Goal: Transaction & Acquisition: Obtain resource

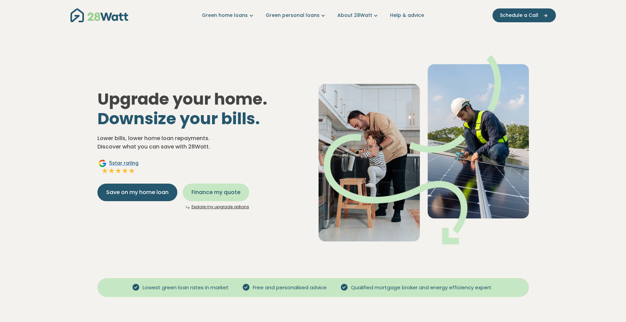
click at [211, 192] on span "Finance my quote" at bounding box center [215, 192] width 49 height 8
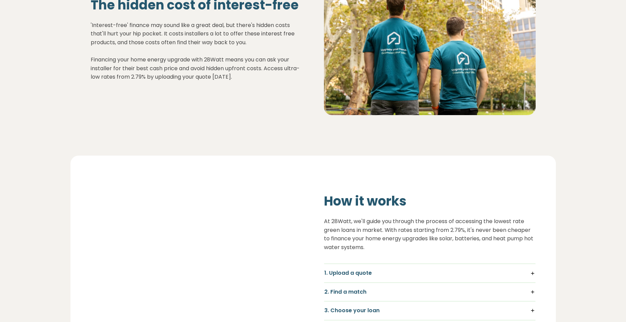
scroll to position [371, 0]
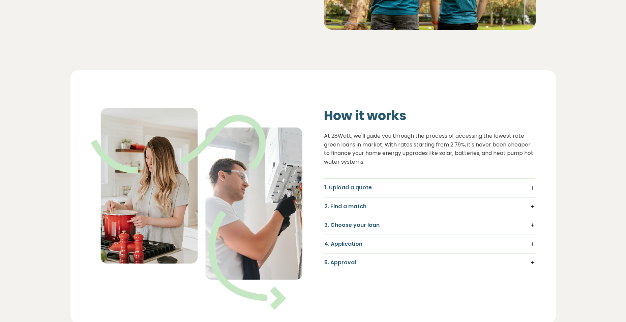
click at [413, 187] on h5 "1. Upload a quote" at bounding box center [429, 187] width 211 height 7
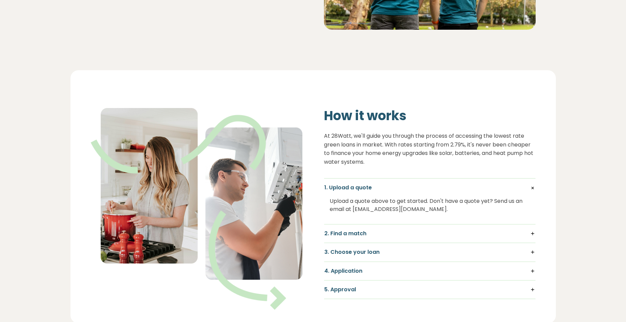
click at [363, 234] on h5 "2. Find a match" at bounding box center [429, 233] width 211 height 7
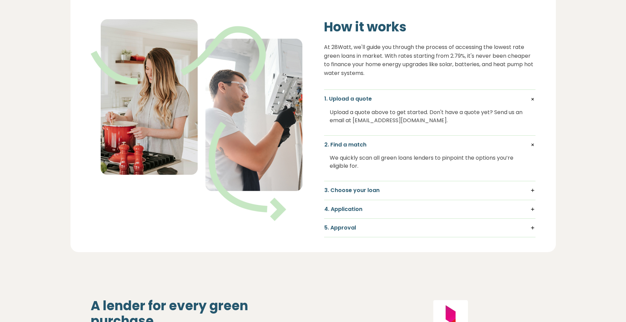
scroll to position [472, 0]
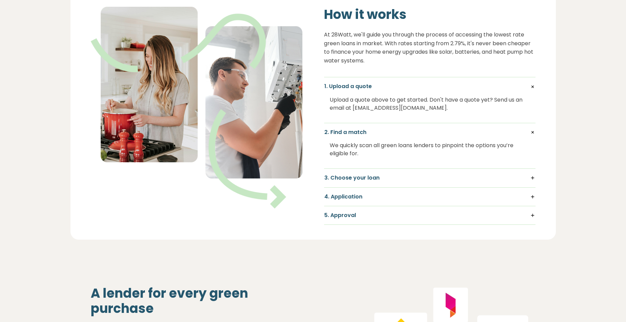
click at [370, 180] on h5 "3. Choose your loan" at bounding box center [429, 177] width 211 height 7
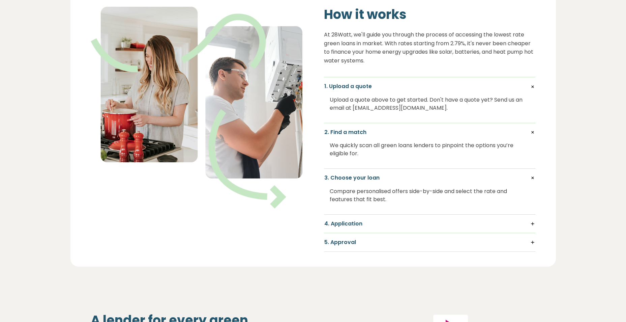
click at [361, 222] on h5 "4. Application" at bounding box center [429, 223] width 211 height 7
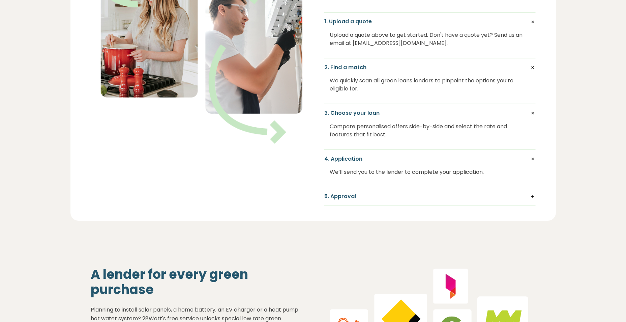
scroll to position [539, 0]
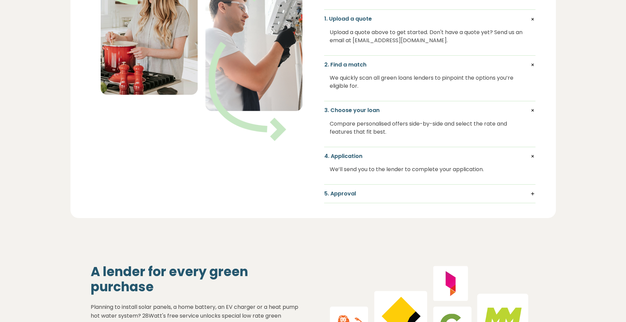
click at [353, 190] on h5 "5. Approval" at bounding box center [429, 193] width 211 height 7
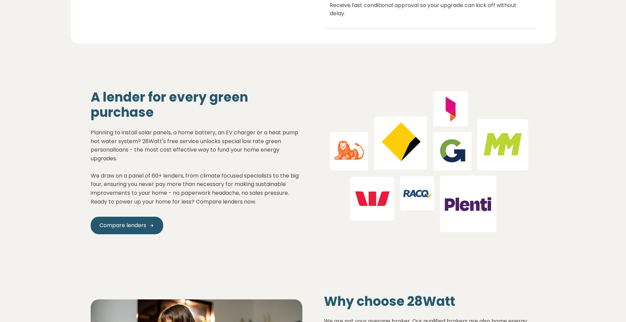
scroll to position [742, 0]
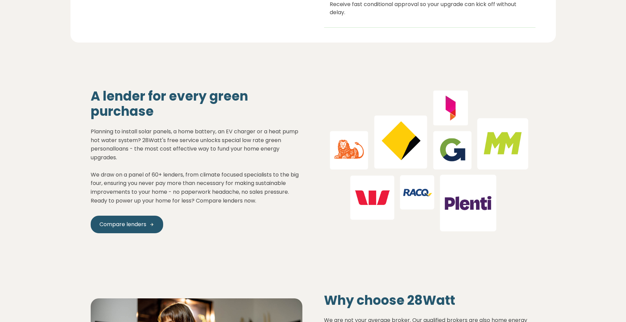
click at [241, 178] on p "Planning to install solar panels, a home battery, an EV charger or a heat pump …" at bounding box center [197, 166] width 212 height 78
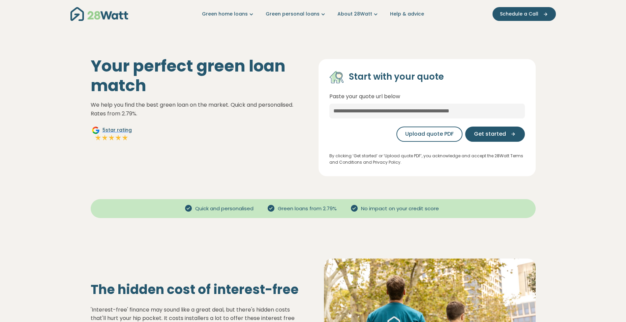
scroll to position [0, 0]
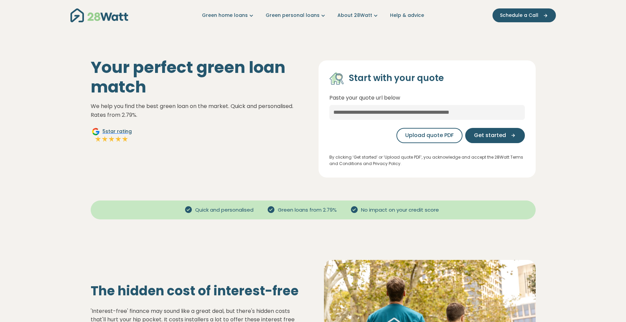
click at [285, 209] on span "Green loans from 2.79%" at bounding box center [307, 210] width 64 height 8
drag, startPoint x: 285, startPoint y: 209, endPoint x: 335, endPoint y: 208, distance: 49.6
click at [335, 208] on span "Green loans from 2.79%" at bounding box center [307, 210] width 64 height 8
click at [195, 209] on span "Quick and personalised" at bounding box center [224, 210] width 64 height 8
drag, startPoint x: 195, startPoint y: 209, endPoint x: 259, endPoint y: 209, distance: 63.4
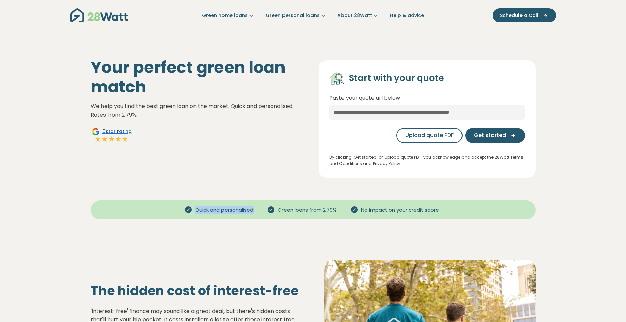
click at [259, 209] on div "Quick and personalised" at bounding box center [220, 210] width 83 height 8
drag, startPoint x: 259, startPoint y: 209, endPoint x: 226, endPoint y: 223, distance: 35.4
click at [226, 223] on div "Quick and personalised Green loans from 2.79% No impact on your credit score" at bounding box center [312, 212] width 485 height 42
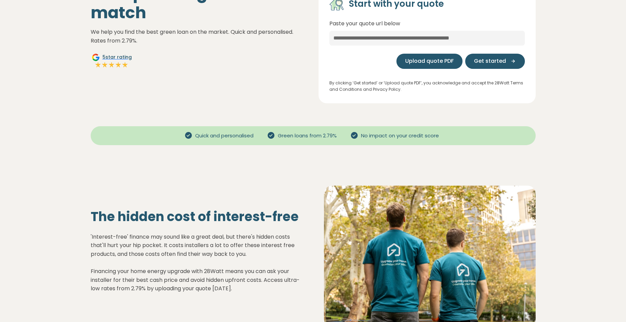
scroll to position [34, 0]
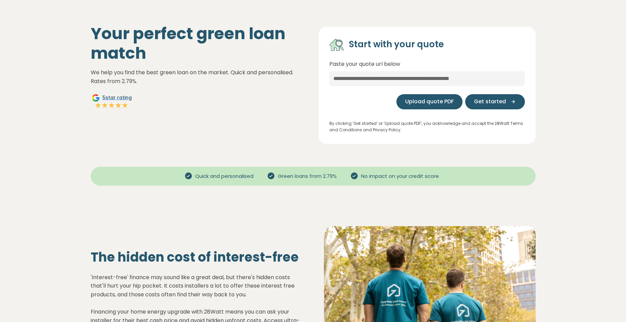
click at [425, 97] on button "Upload quote PDF" at bounding box center [429, 101] width 66 height 15
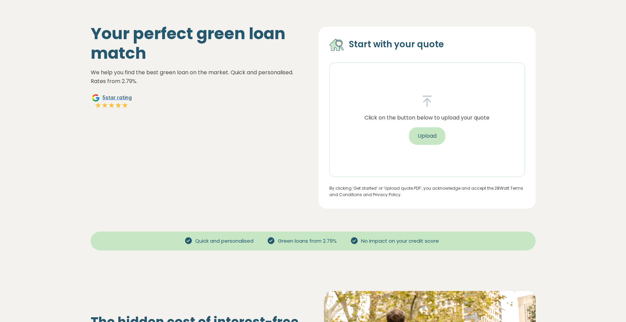
click at [422, 135] on button "Upload" at bounding box center [427, 136] width 36 height 18
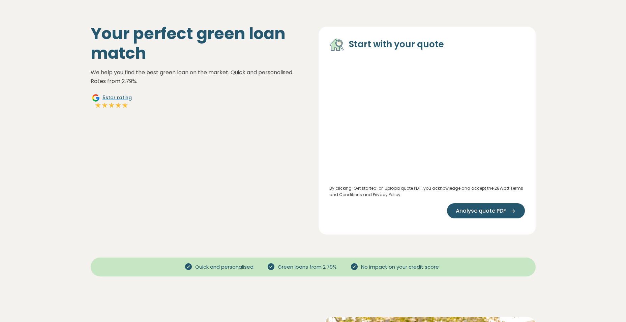
scroll to position [67, 0]
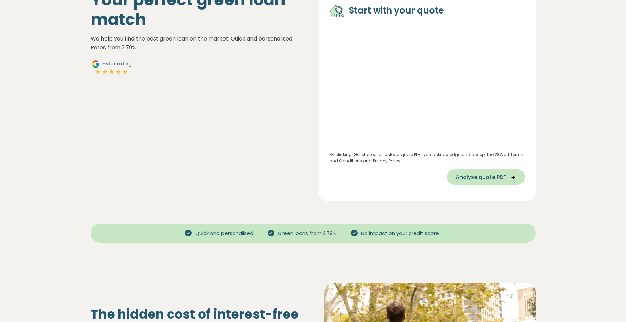
click at [479, 181] on button "Analyse quote PDF" at bounding box center [486, 176] width 78 height 15
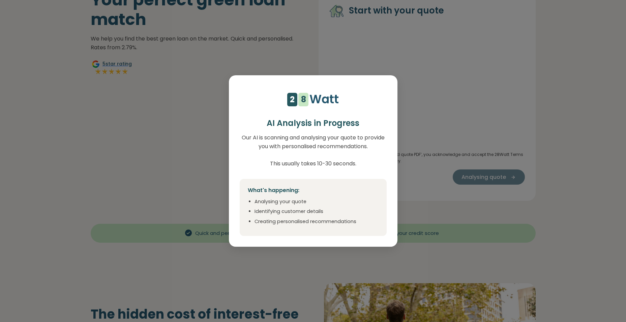
select select "***"
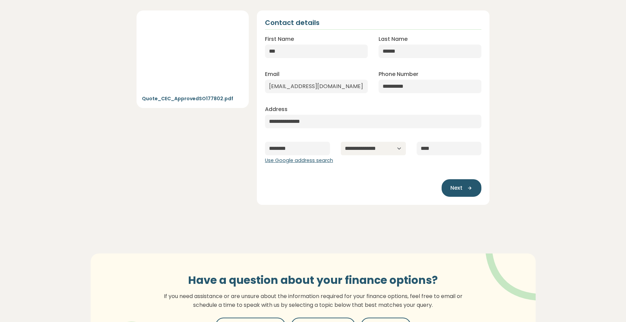
scroll to position [0, 0]
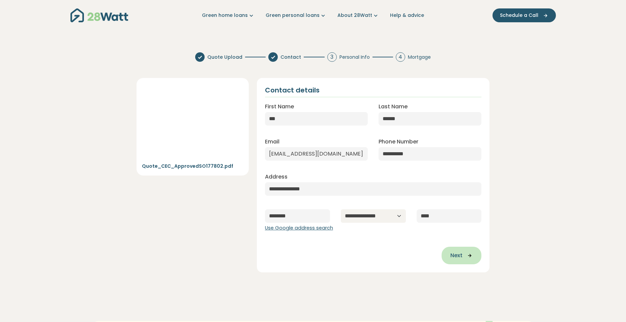
click at [465, 255] on icon "button" at bounding box center [467, 255] width 10 height 6
type input "**********"
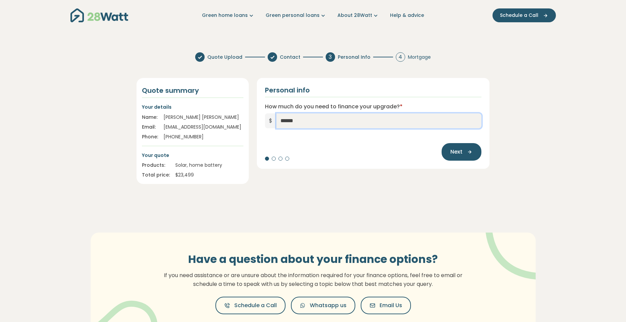
click at [296, 124] on input "******" at bounding box center [378, 120] width 205 height 15
click at [300, 122] on input "******" at bounding box center [378, 120] width 205 height 15
type input "******"
click at [293, 188] on div "Quote Upload Contact 3 Personal Info 4 Mortgage Quote summary Your details Name…" at bounding box center [313, 118] width 364 height 142
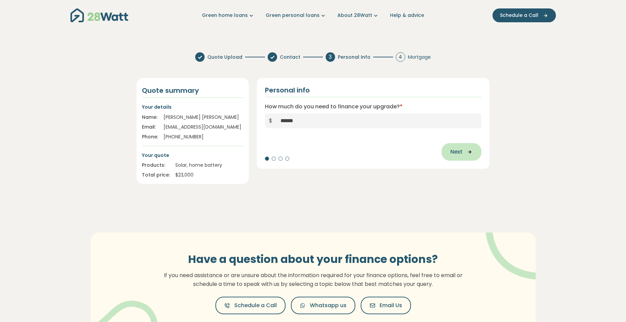
click at [460, 150] on span "Next" at bounding box center [456, 152] width 12 height 8
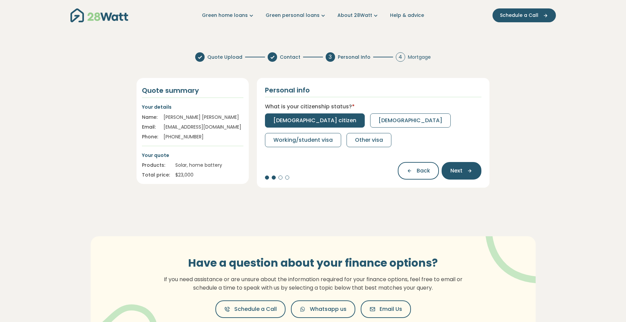
click at [300, 123] on span "[DEMOGRAPHIC_DATA] citizen" at bounding box center [314, 120] width 83 height 8
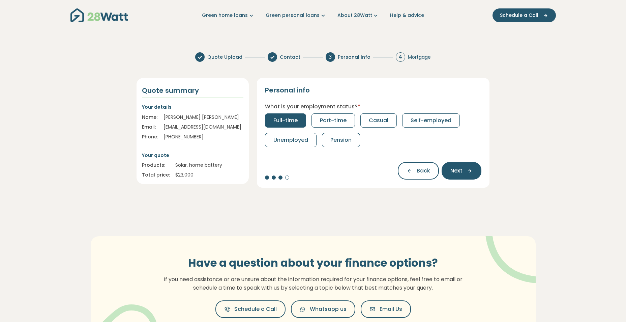
click at [298, 122] on button "Full-time" at bounding box center [285, 120] width 41 height 14
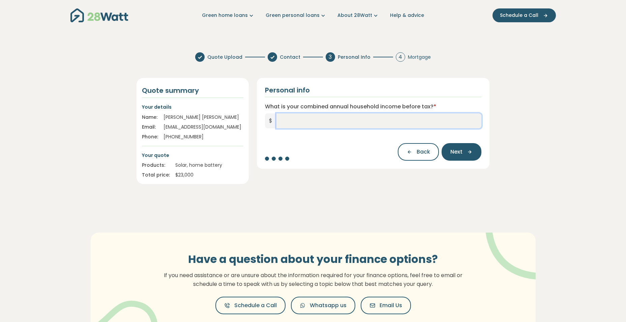
click at [298, 122] on input "What is your combined annual household income before tax? *" at bounding box center [378, 120] width 205 height 15
type input "******"
click at [333, 192] on section "Quote Upload Contact 3 Personal Info 4 Mortgage Quote summary Your details Name…" at bounding box center [313, 204] width 626 height 314
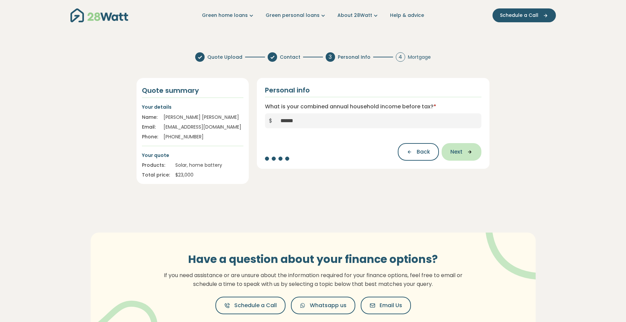
click at [468, 150] on icon "button" at bounding box center [467, 152] width 10 height 6
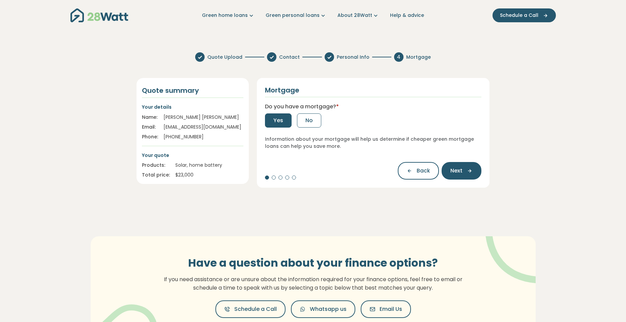
click at [280, 117] on span "Yes" at bounding box center [278, 120] width 10 height 8
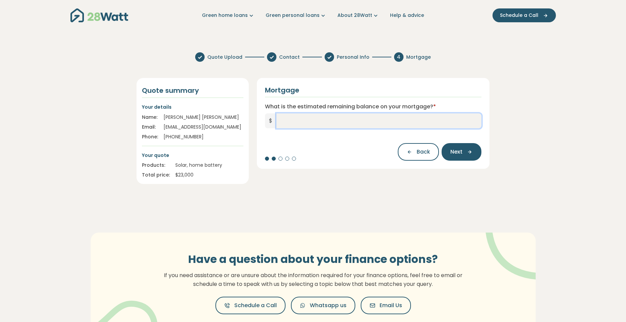
click at [277, 117] on input "What is the estimated remaining balance on your mortgage? *" at bounding box center [378, 120] width 205 height 15
type input "*******"
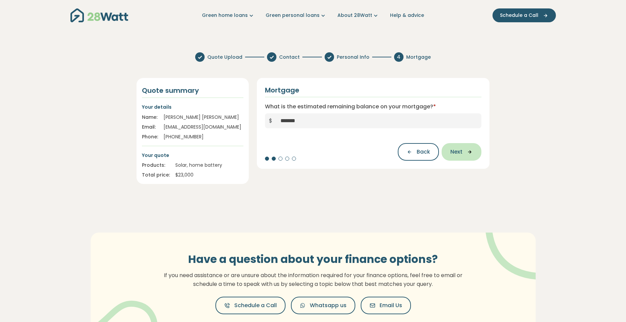
click at [469, 148] on button "Next" at bounding box center [462, 152] width 40 height 18
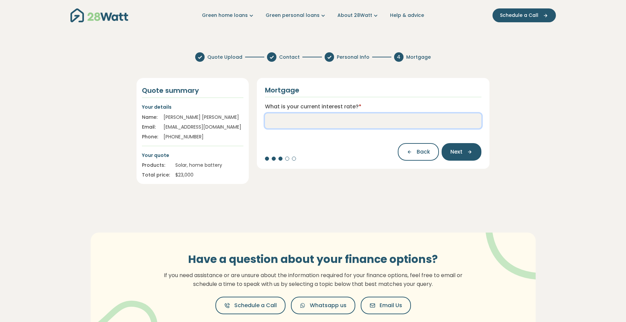
click at [333, 119] on input "What is your current interest rate? *" at bounding box center [373, 120] width 217 height 15
type input "***"
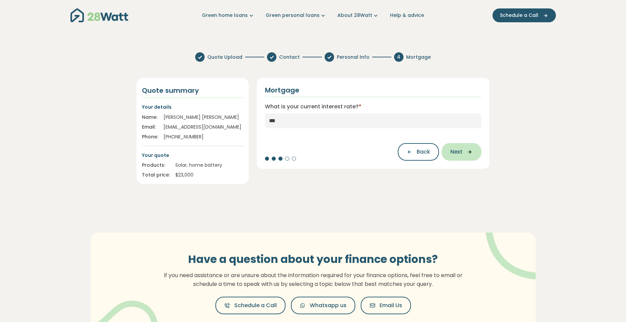
click at [457, 153] on span "Next" at bounding box center [456, 152] width 12 height 8
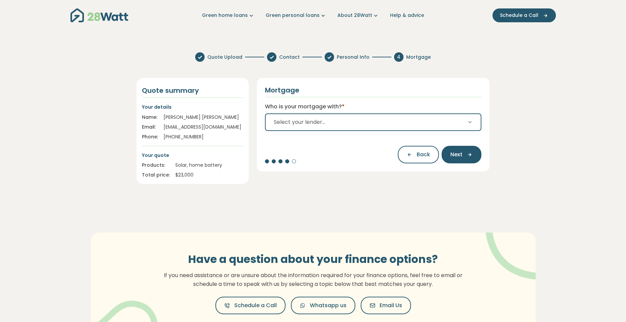
click at [307, 122] on span "Select your lender..." at bounding box center [300, 122] width 52 height 8
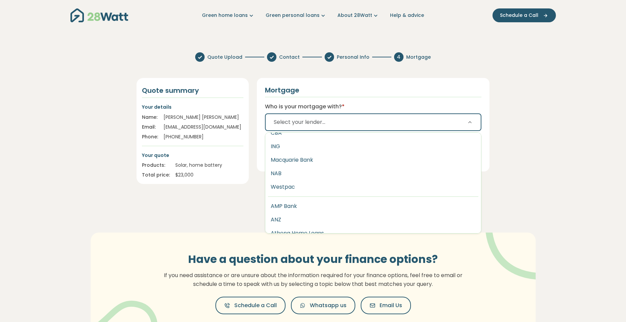
scroll to position [34, 0]
click at [289, 177] on button "Westpac" at bounding box center [373, 175] width 216 height 13
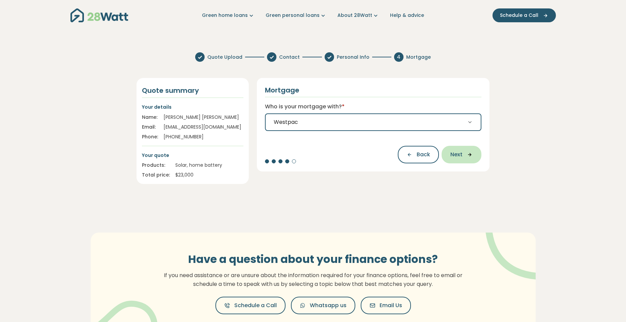
click at [462, 156] on span "Next" at bounding box center [456, 154] width 12 height 8
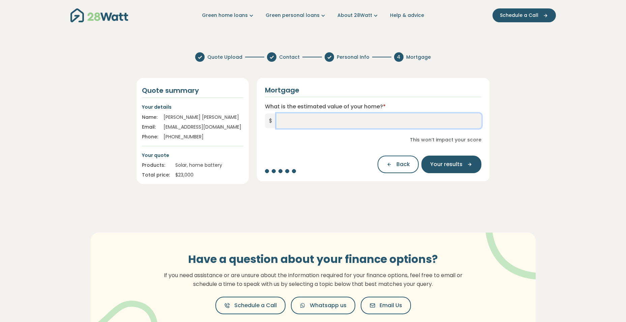
click at [285, 120] on input "What is the estimated value of your home? *" at bounding box center [378, 120] width 205 height 15
type input "*********"
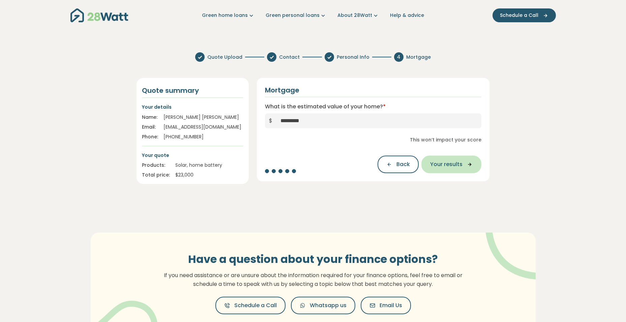
click at [465, 166] on icon "button" at bounding box center [467, 164] width 10 height 6
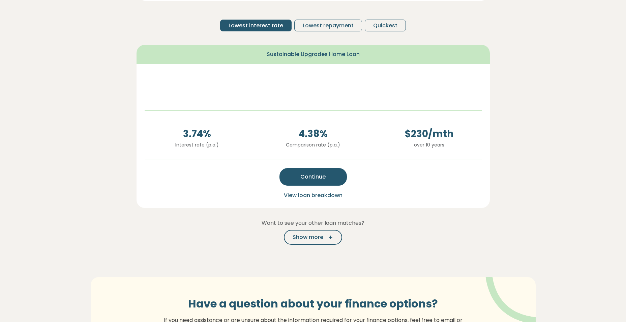
scroll to position [135, 0]
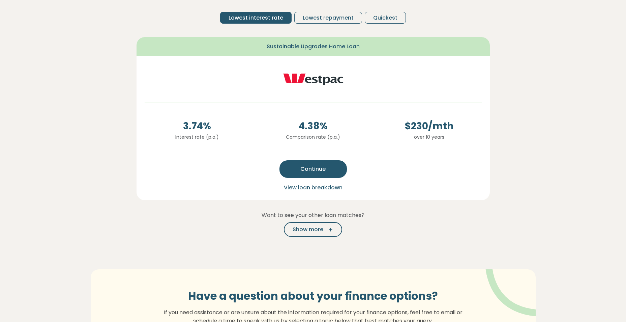
click at [320, 185] on span "View loan breakdown" at bounding box center [313, 187] width 59 height 8
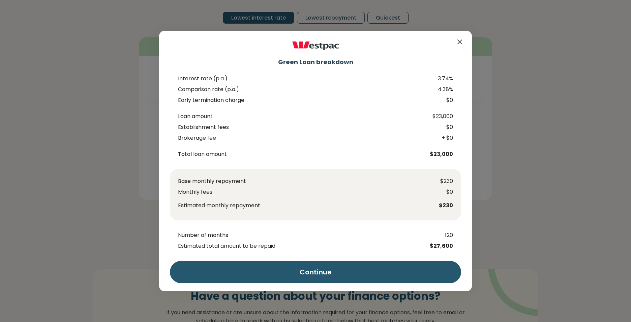
drag, startPoint x: 459, startPoint y: 43, endPoint x: 459, endPoint y: 48, distance: 4.7
click at [459, 43] on icon "Close" at bounding box center [460, 42] width 8 height 8
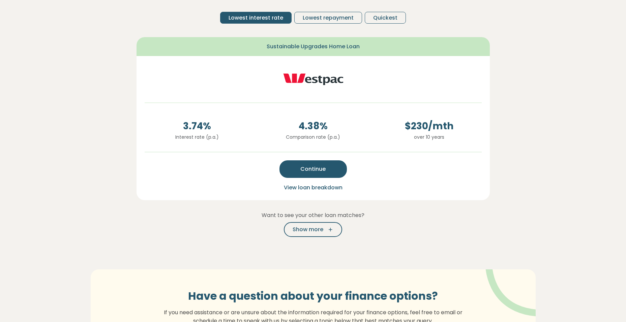
scroll to position [101, 0]
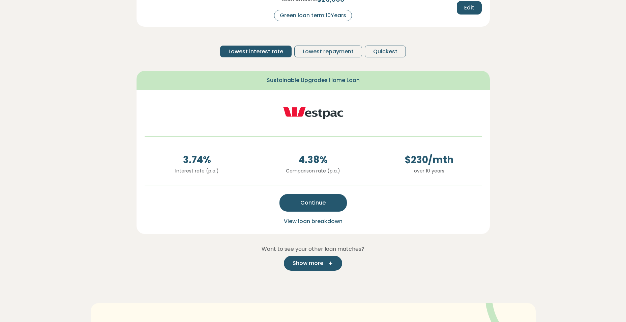
click at [318, 260] on span "Show more" at bounding box center [308, 263] width 31 height 8
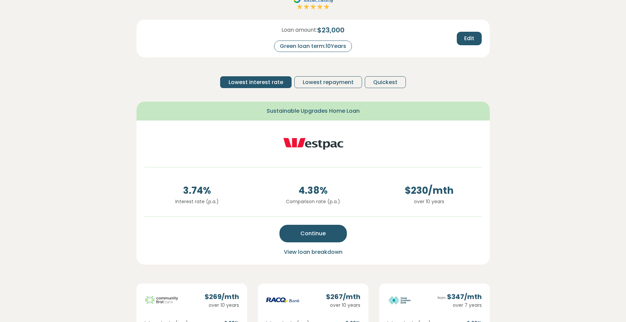
scroll to position [34, 0]
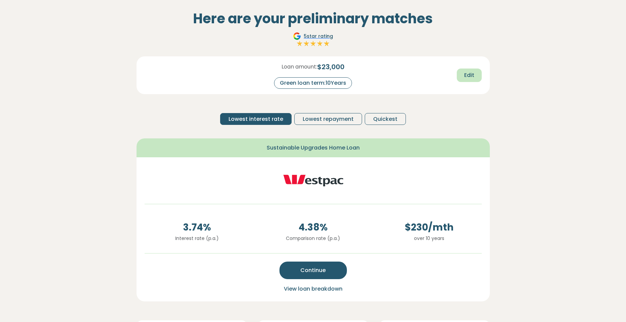
click at [475, 74] on button "Edit" at bounding box center [469, 74] width 25 height 13
click at [344, 83] on input "**" at bounding box center [341, 83] width 27 height 12
click at [342, 83] on input "**" at bounding box center [341, 83] width 27 height 12
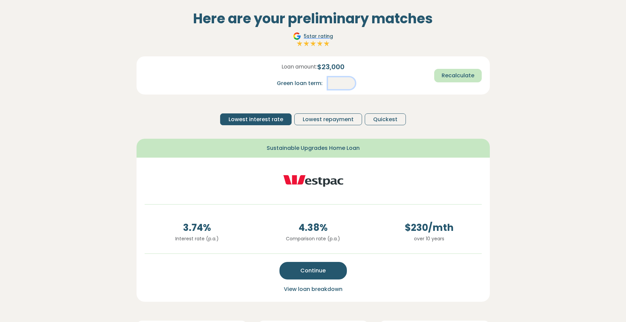
type input "*"
click at [466, 78] on span "Recalculate" at bounding box center [458, 75] width 33 height 8
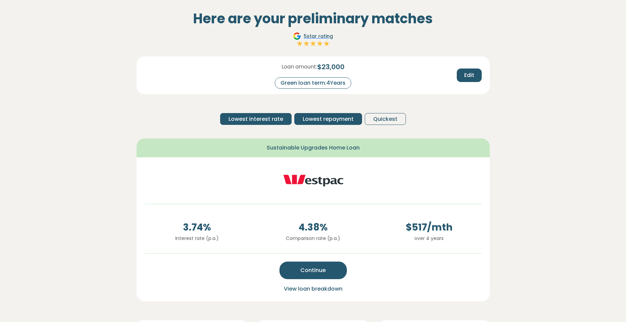
click at [328, 118] on span "Lowest repayment" at bounding box center [328, 119] width 51 height 8
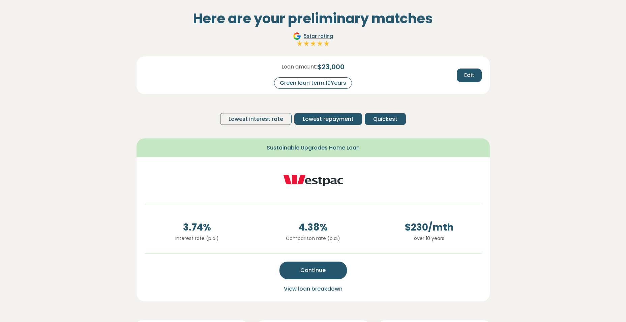
click at [384, 118] on span "Quickest" at bounding box center [385, 119] width 24 height 8
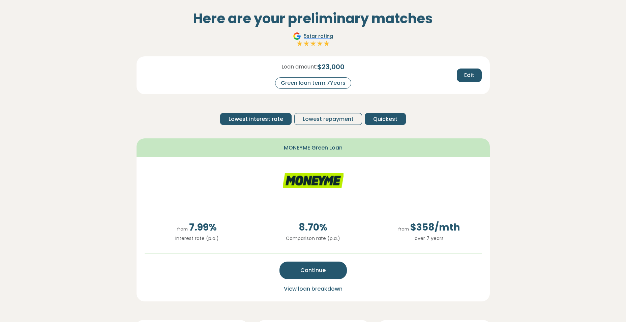
click at [251, 122] on span "Lowest interest rate" at bounding box center [256, 119] width 55 height 8
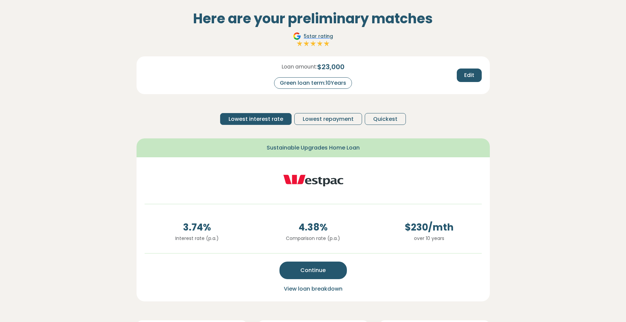
click at [338, 84] on div "Green loan term: 10 Years" at bounding box center [313, 82] width 78 height 11
click at [469, 75] on span "Edit" at bounding box center [469, 75] width 10 height 8
click at [341, 83] on input "**" at bounding box center [341, 83] width 27 height 12
type input "*"
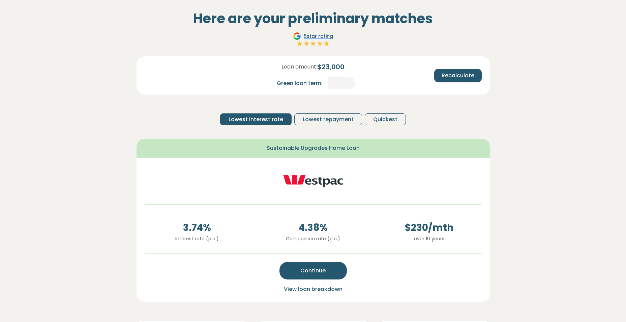
click at [440, 105] on div "Loan amount: $ 23,000 Green loan term: * Recalculate Lowest interest rate Lowes…" at bounding box center [313, 93] width 353 height 74
click at [464, 79] on span "Recalculate" at bounding box center [458, 75] width 33 height 8
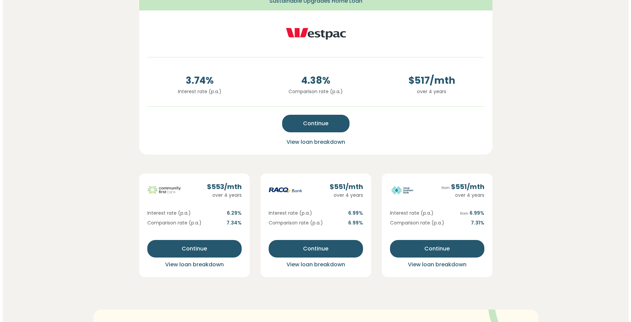
scroll to position [169, 0]
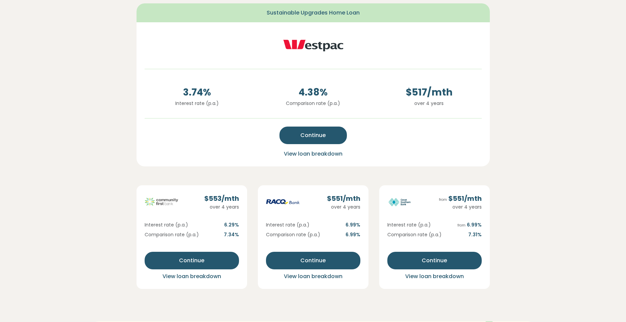
click at [320, 154] on span "View loan breakdown" at bounding box center [313, 154] width 59 height 8
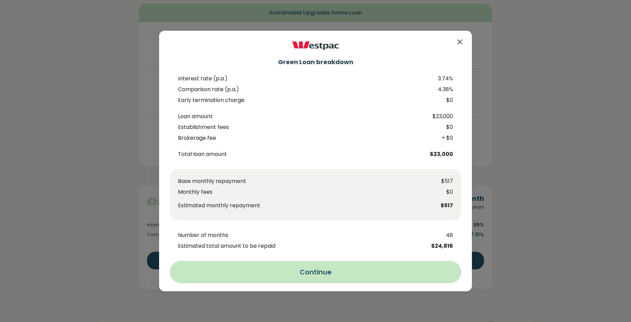
drag, startPoint x: 460, startPoint y: 42, endPoint x: 349, endPoint y: 278, distance: 261.0
click at [349, 278] on div "Green Loan breakdown Interest rate (p.a.) 3.74% Comparison rate (p.a.) 4.38% Ea…" at bounding box center [315, 161] width 313 height 260
click at [332, 274] on button "Continue" at bounding box center [315, 272] width 291 height 22
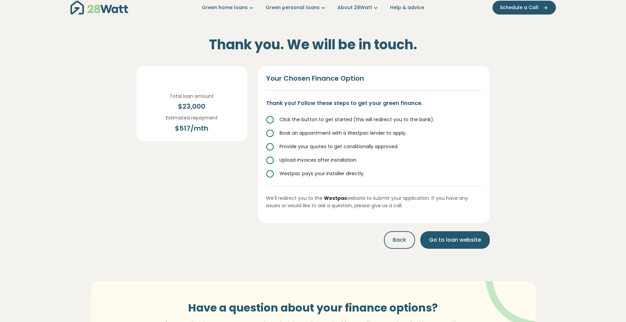
scroll to position [0, 0]
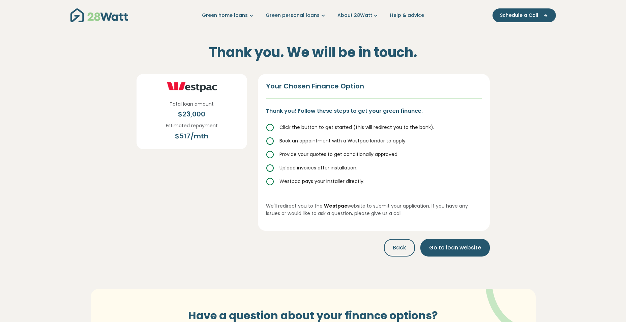
click at [270, 128] on icon at bounding box center [270, 127] width 8 height 8
click at [457, 249] on span "Go to loan website" at bounding box center [455, 247] width 52 height 8
